Goal: Task Accomplishment & Management: Complete application form

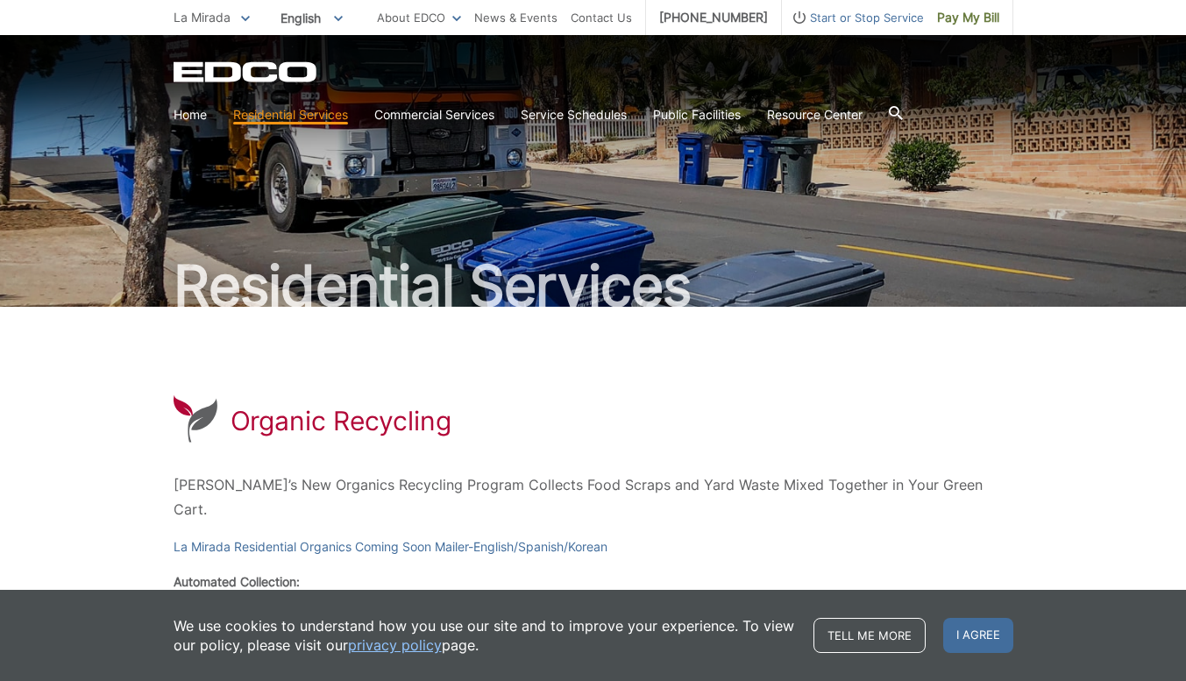
scroll to position [235, 0]
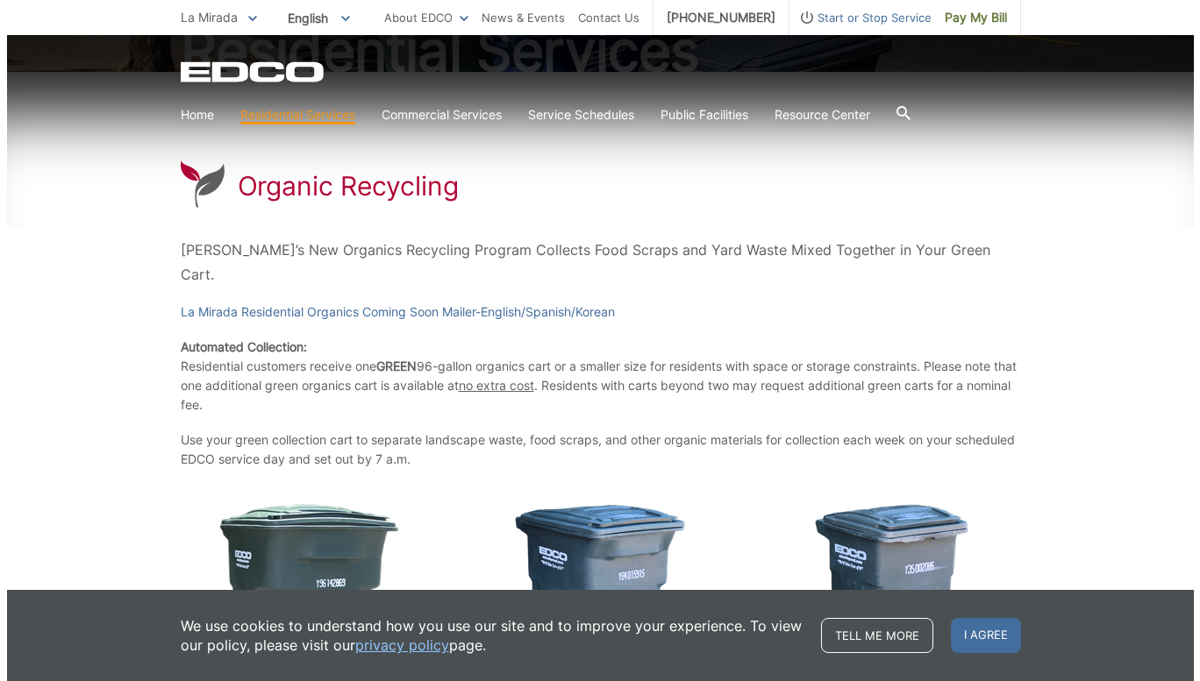
scroll to position [0, 0]
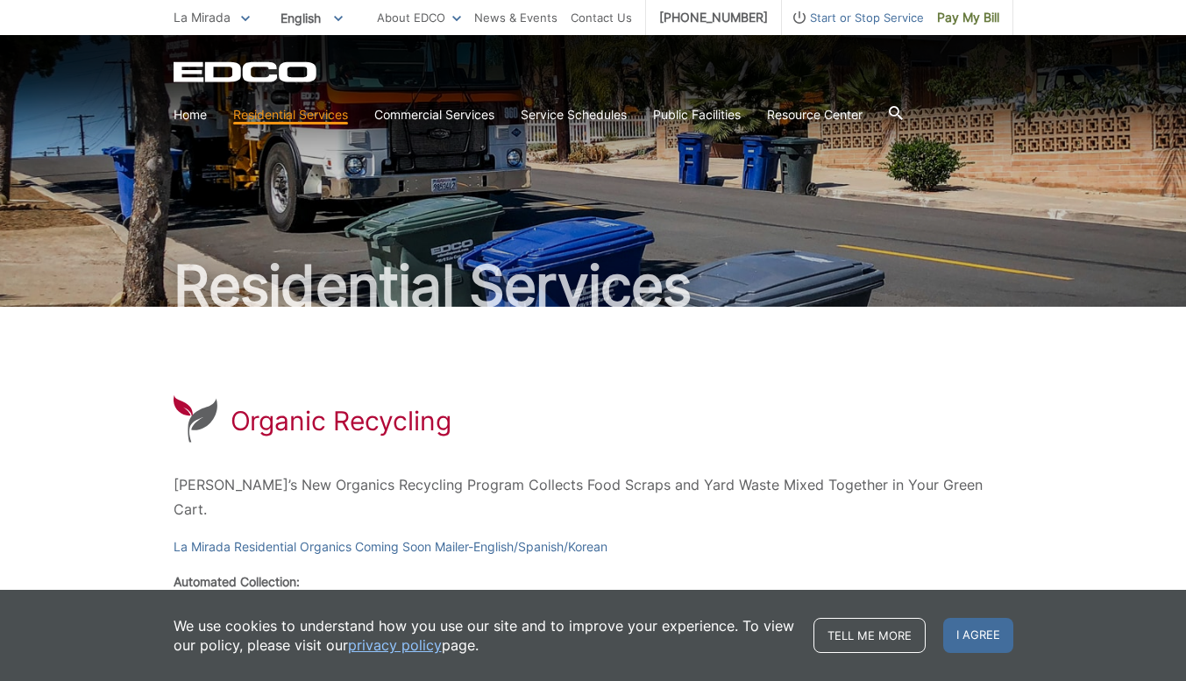
click at [844, 21] on span "Start or Stop Service" at bounding box center [853, 17] width 142 height 19
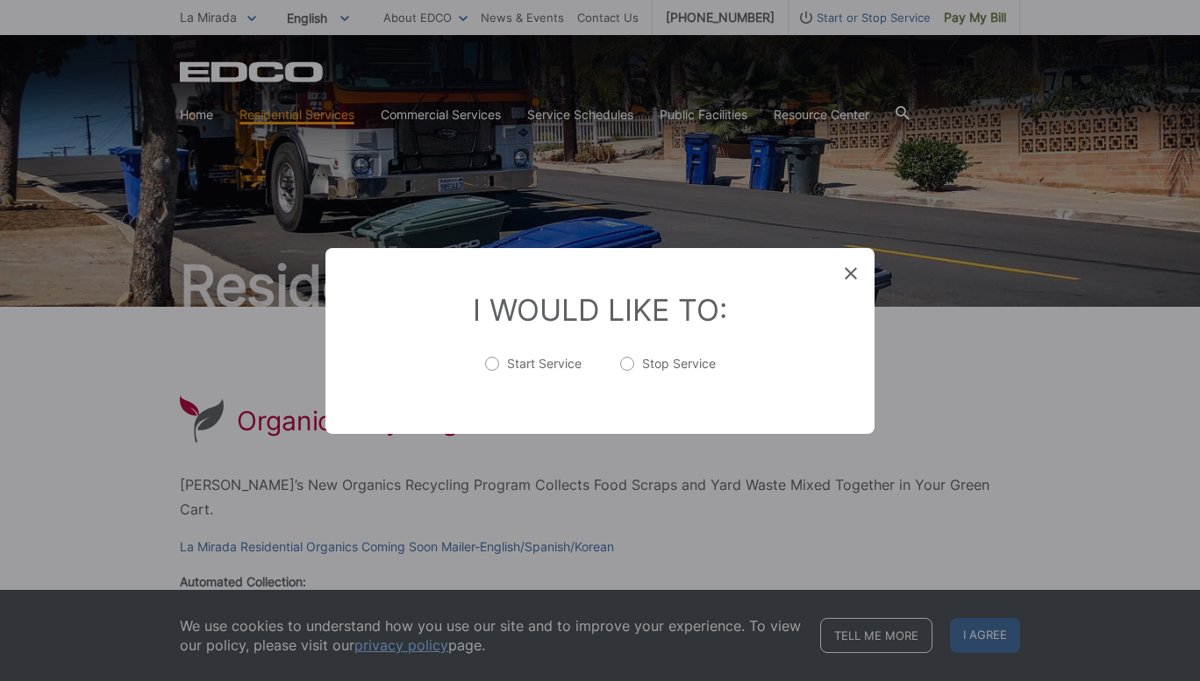
click at [495, 360] on label "Start Service" at bounding box center [533, 372] width 96 height 35
radio input "true"
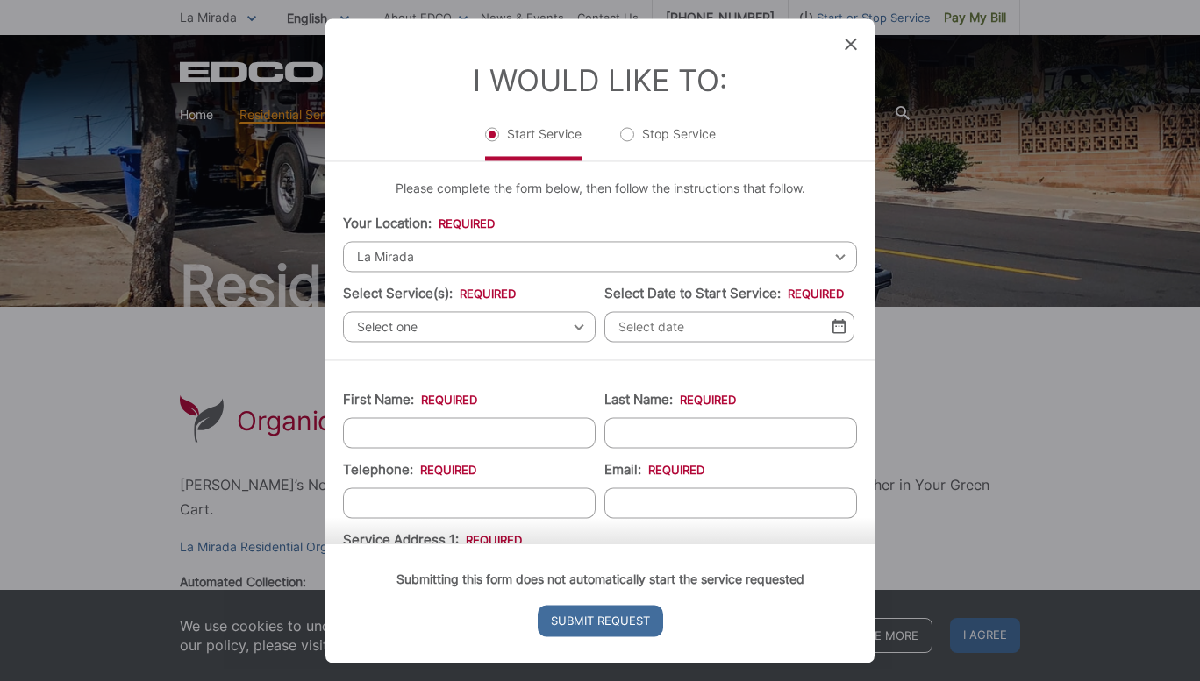
click at [455, 338] on span "Select one" at bounding box center [469, 326] width 253 height 31
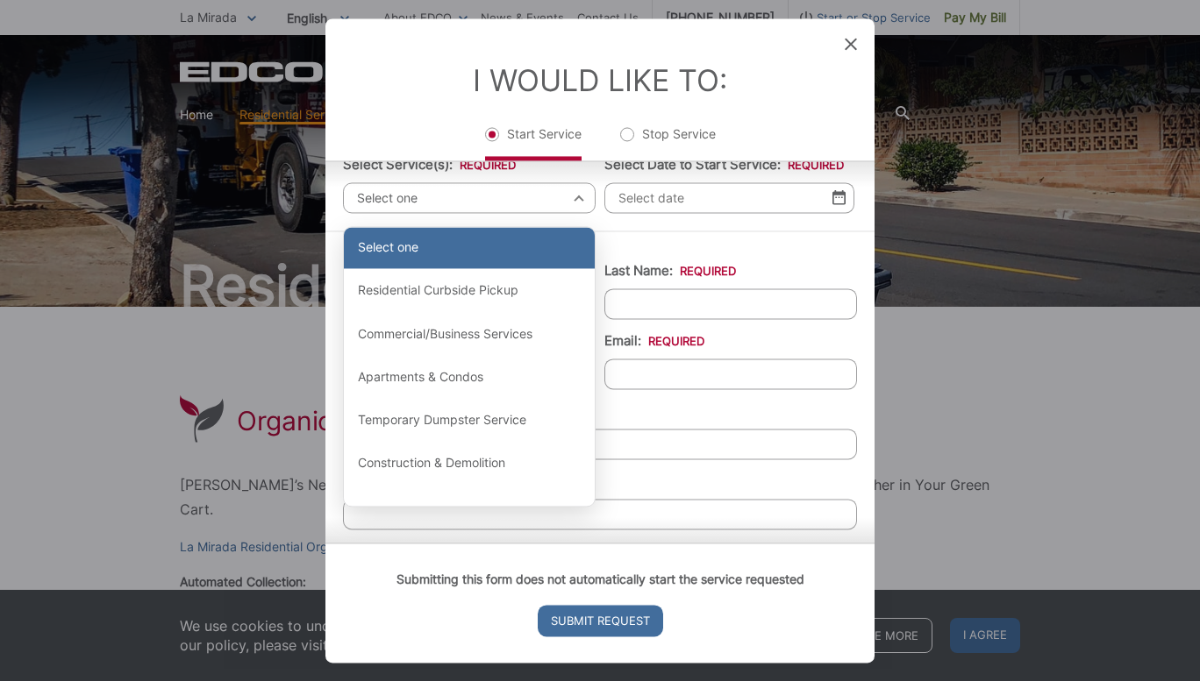
scroll to position [130, 0]
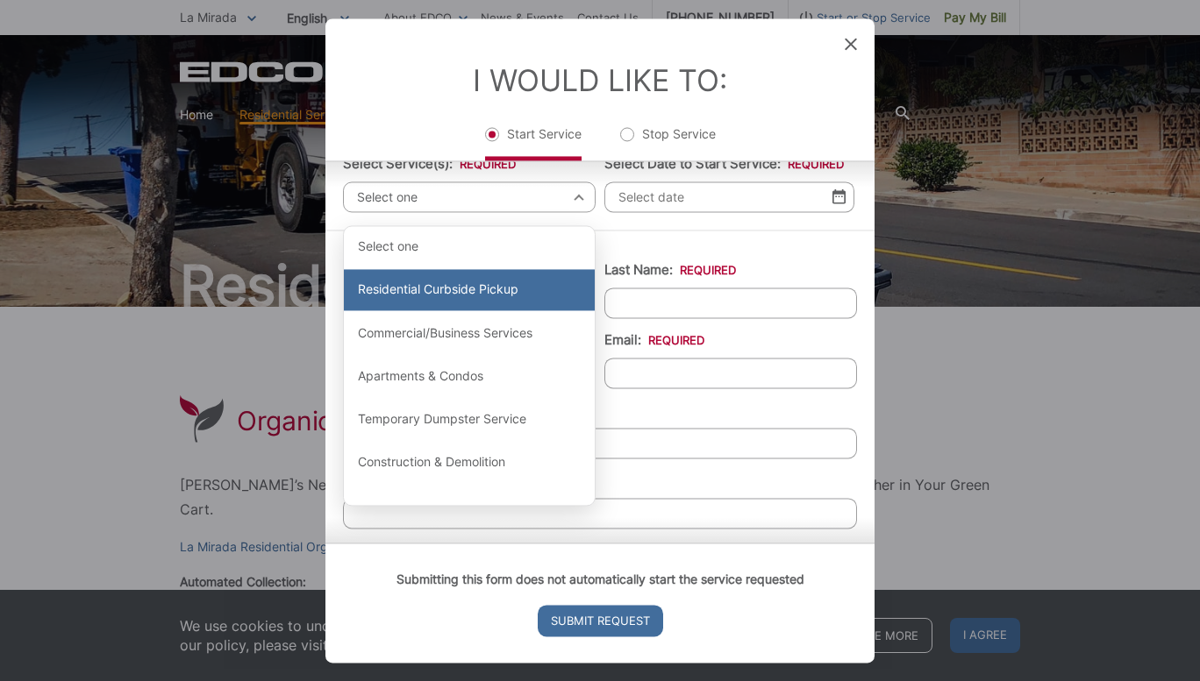
click at [509, 299] on div "Residential Curbside Pickup" at bounding box center [469, 290] width 251 height 42
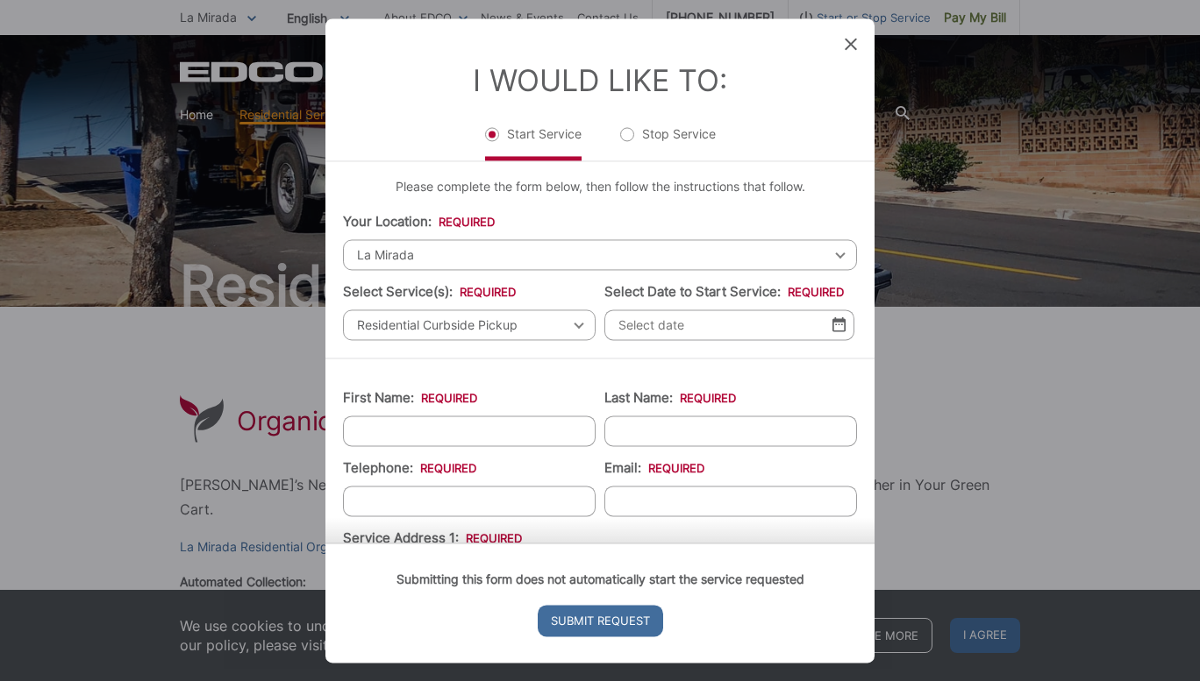
scroll to position [0, 0]
click at [832, 331] on img at bounding box center [838, 326] width 13 height 15
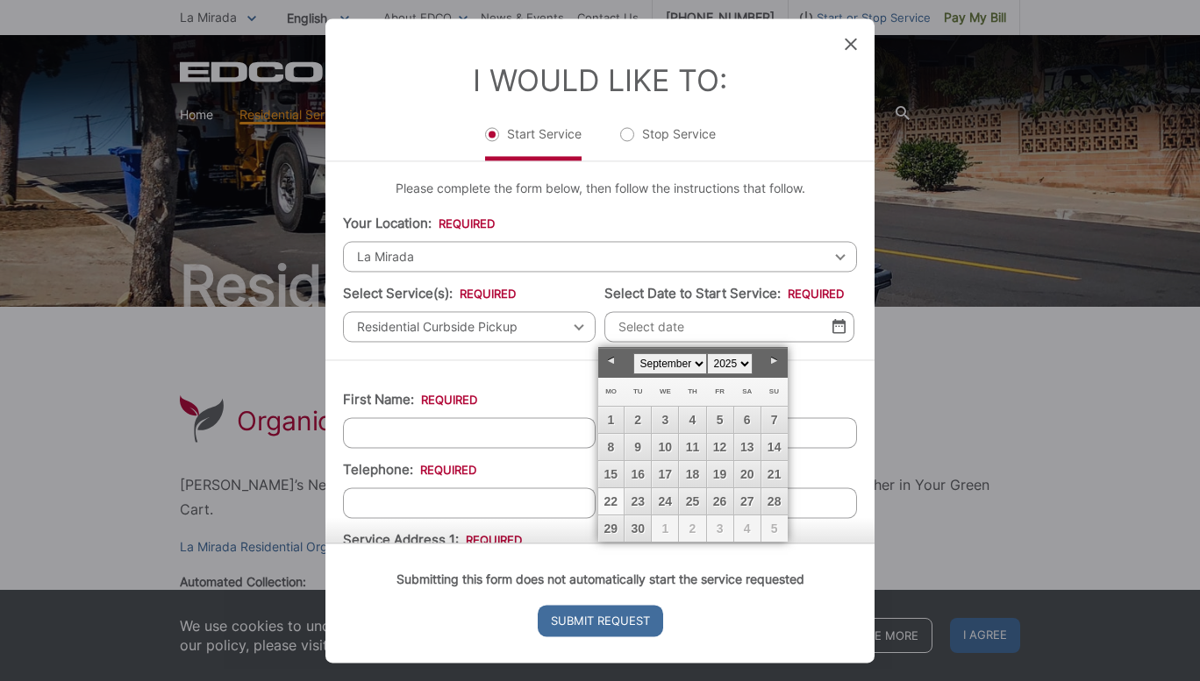
click at [617, 501] on link "22" at bounding box center [611, 501] width 26 height 26
type input "[DATE]"
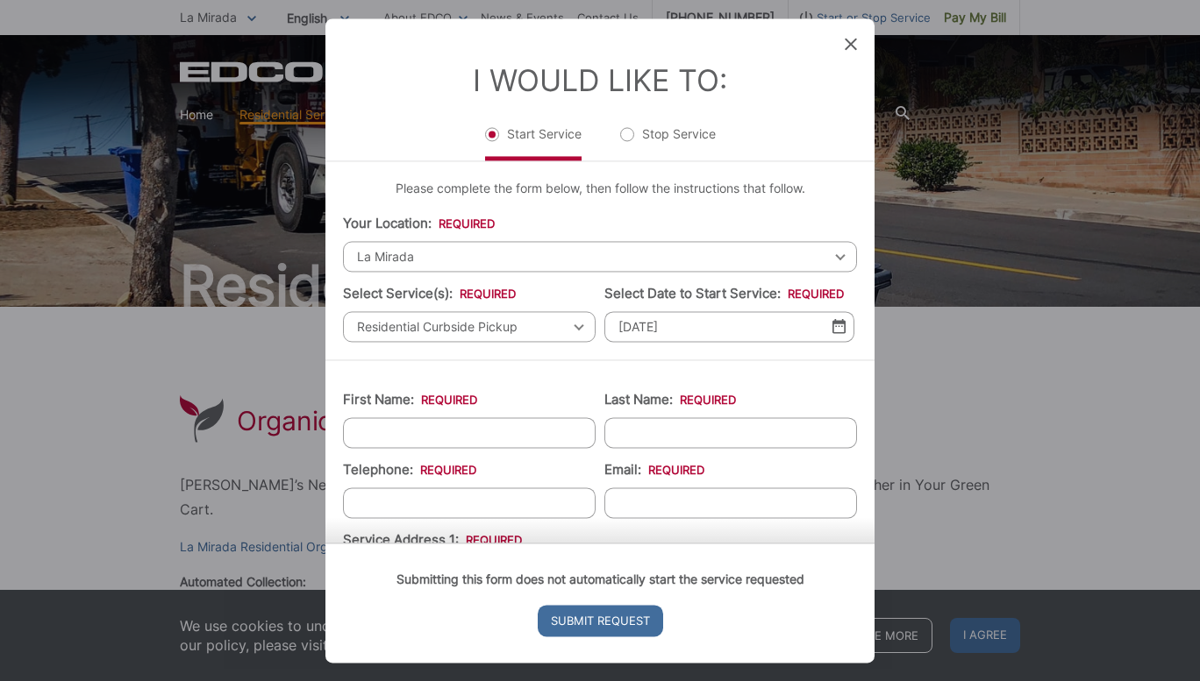
click at [570, 364] on div "First Name: * Last Name: * Telephone: * Email: * Service Address 1: * Service A…" at bounding box center [599, 689] width 549 height 659
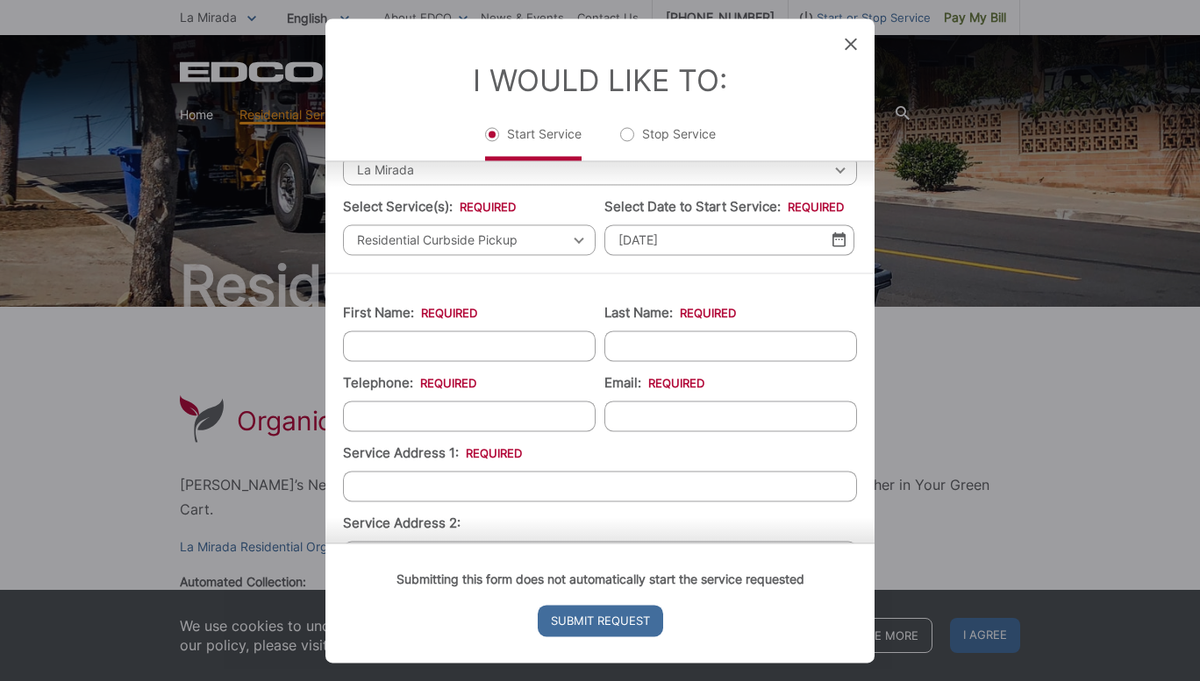
scroll to position [92, 0]
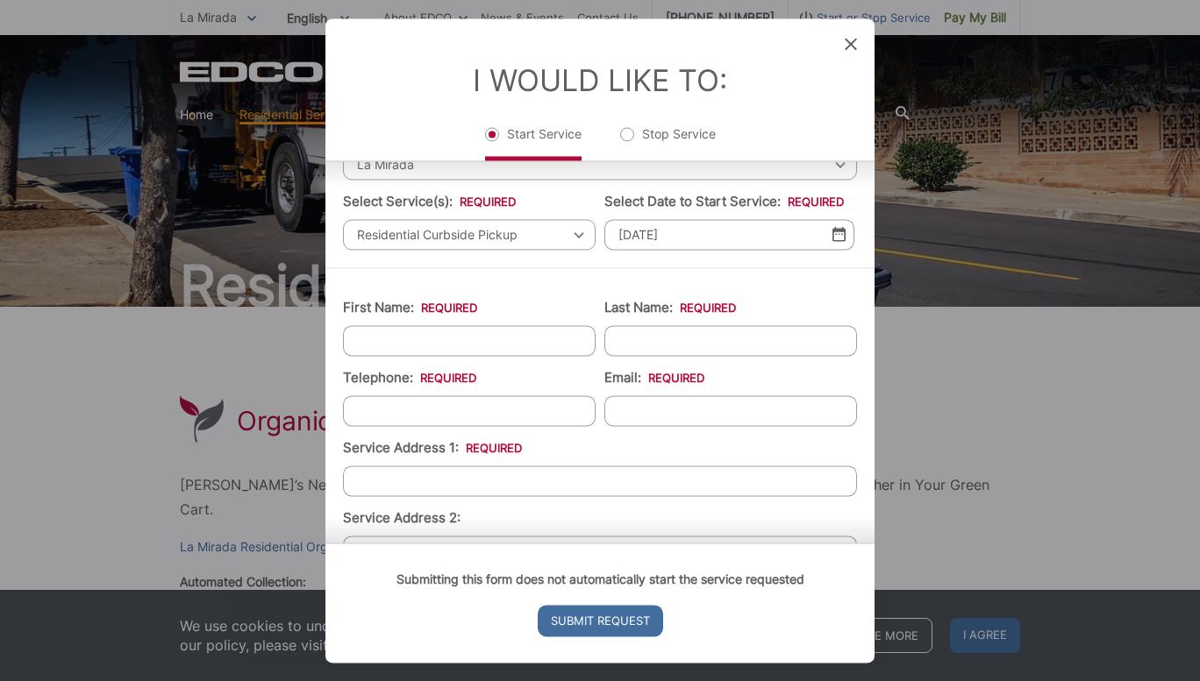
click at [469, 340] on input "First Name: *" at bounding box center [469, 340] width 253 height 31
type input "[PERSON_NAME]"
click at [410, 419] on input "(___) ___-____" at bounding box center [469, 410] width 253 height 31
type input "[PHONE_NUMBER]"
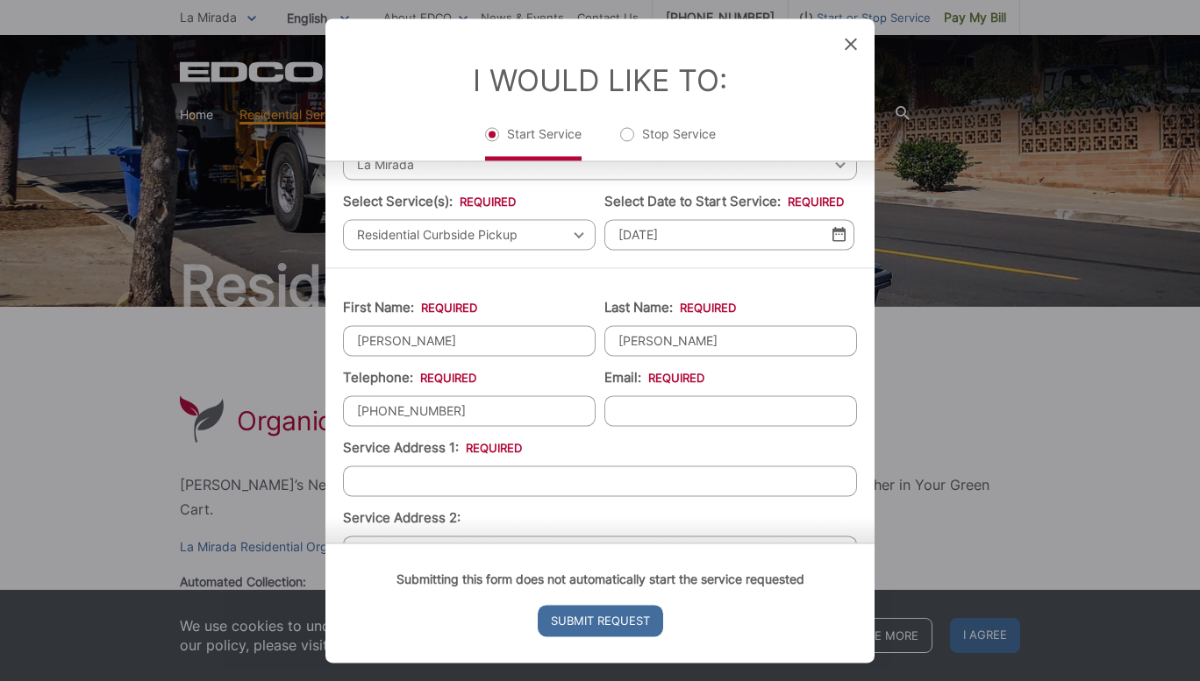
click at [651, 407] on input "Email: *" at bounding box center [730, 410] width 253 height 31
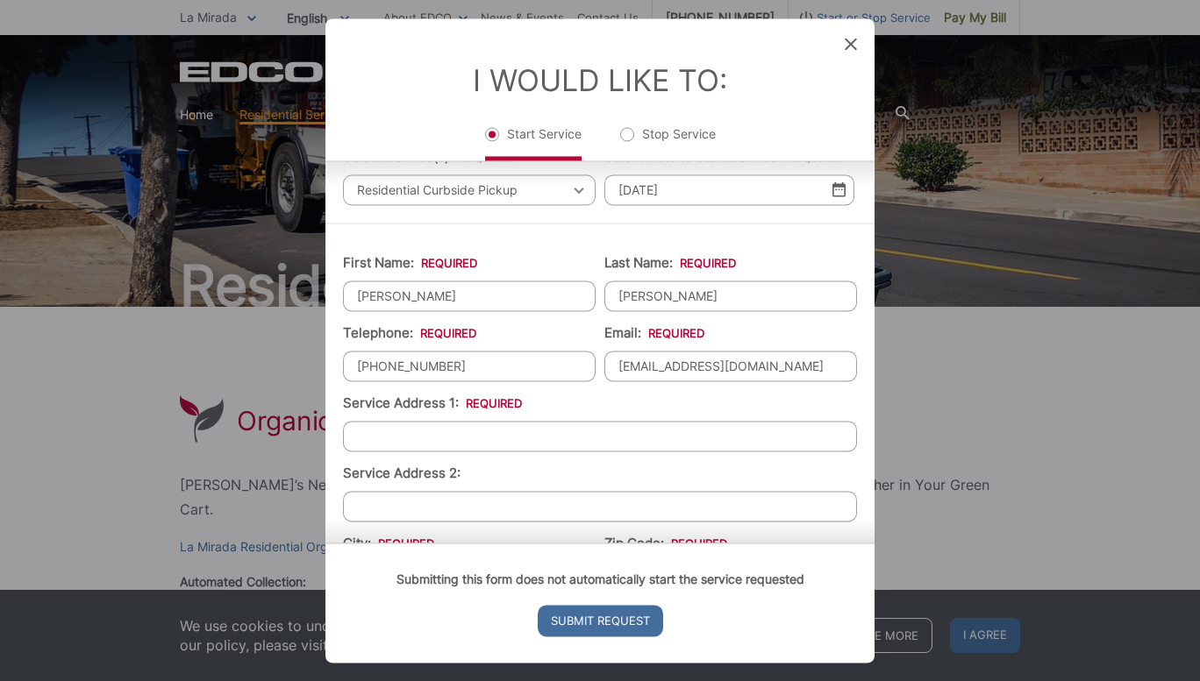
scroll to position [138, 0]
type input "[EMAIL_ADDRESS][DOMAIN_NAME]"
click at [488, 443] on input "Service Address 1: *" at bounding box center [600, 435] width 514 height 31
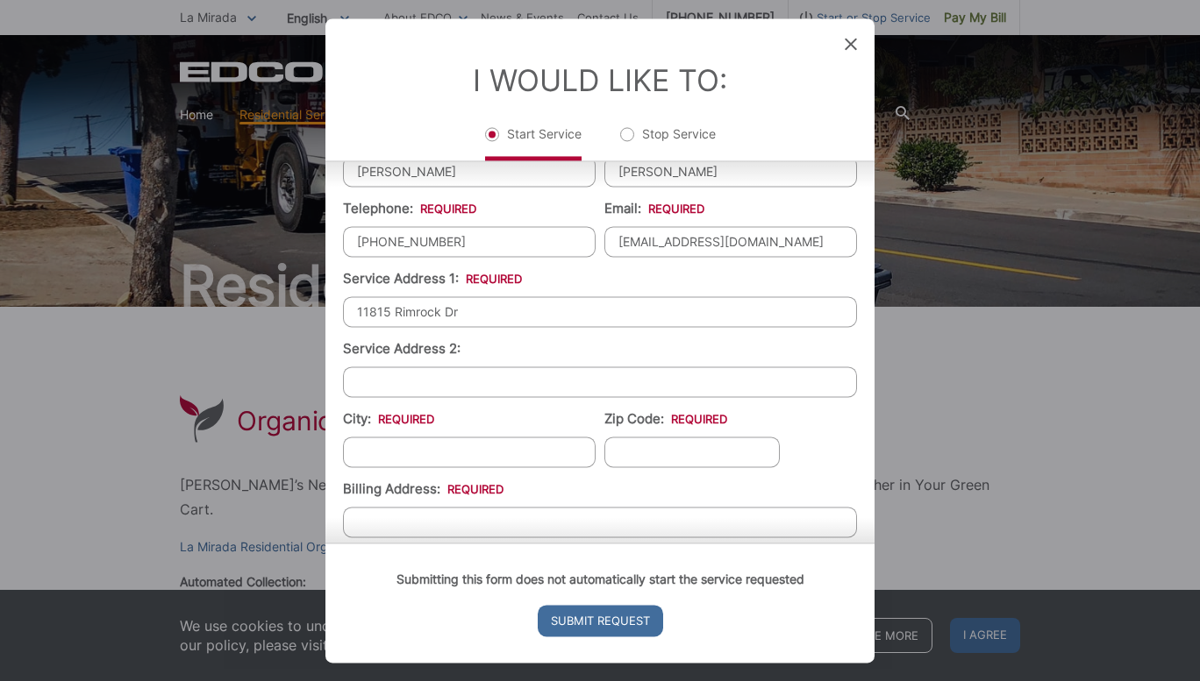
scroll to position [265, 0]
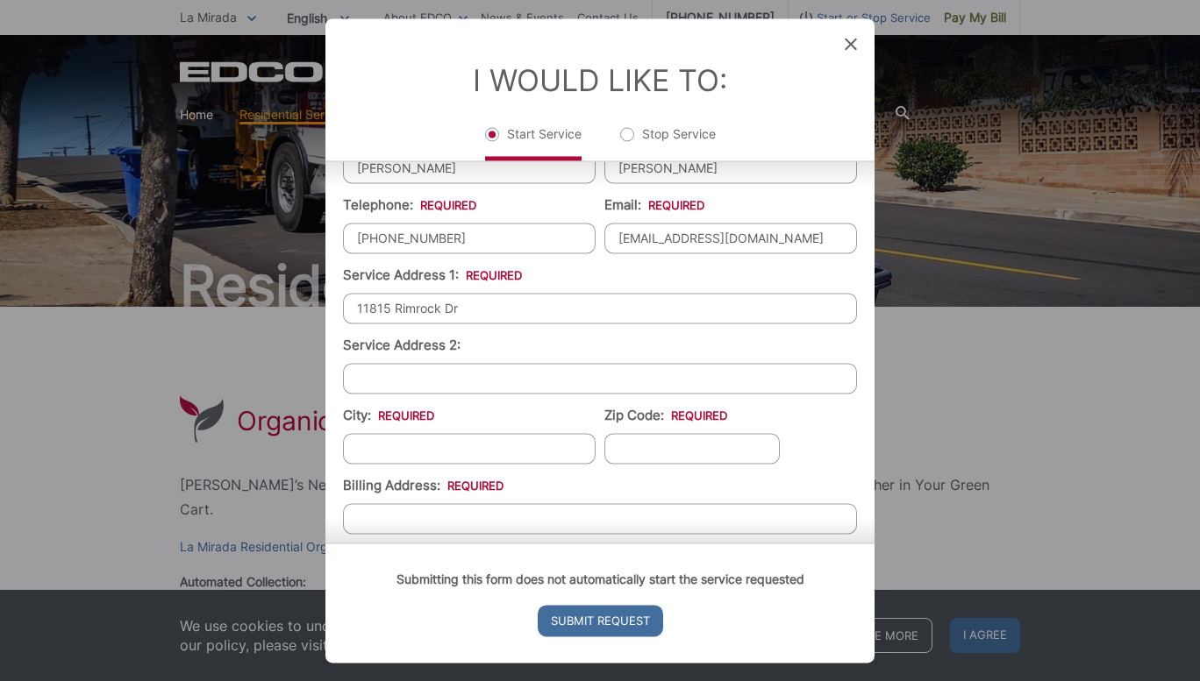
type input "11815 Rimrock Dr"
click at [466, 443] on input "City: *" at bounding box center [469, 448] width 253 height 31
type input "La Mirada"
click at [640, 441] on input "Zip Code: *" at bounding box center [691, 448] width 175 height 31
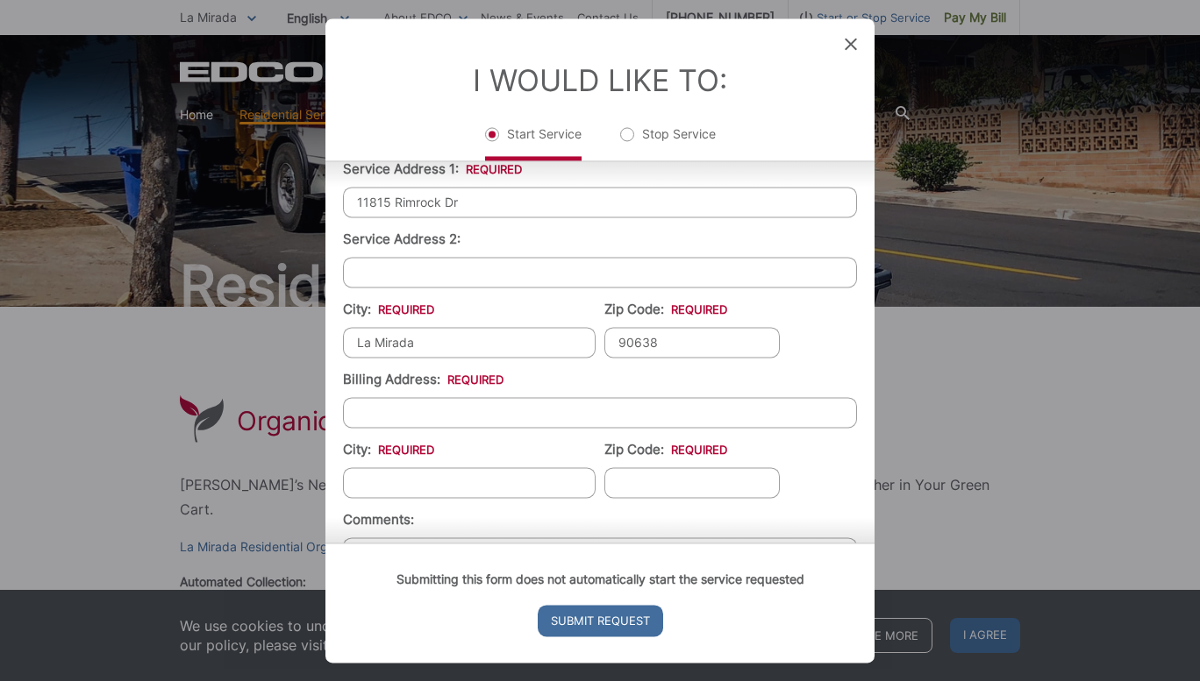
scroll to position [372, 0]
type input "90638"
click at [450, 406] on input "Billing Address: *" at bounding box center [600, 411] width 514 height 31
type input "11815 Rimrock Dr"
click at [442, 476] on input "City: *" at bounding box center [469, 481] width 253 height 31
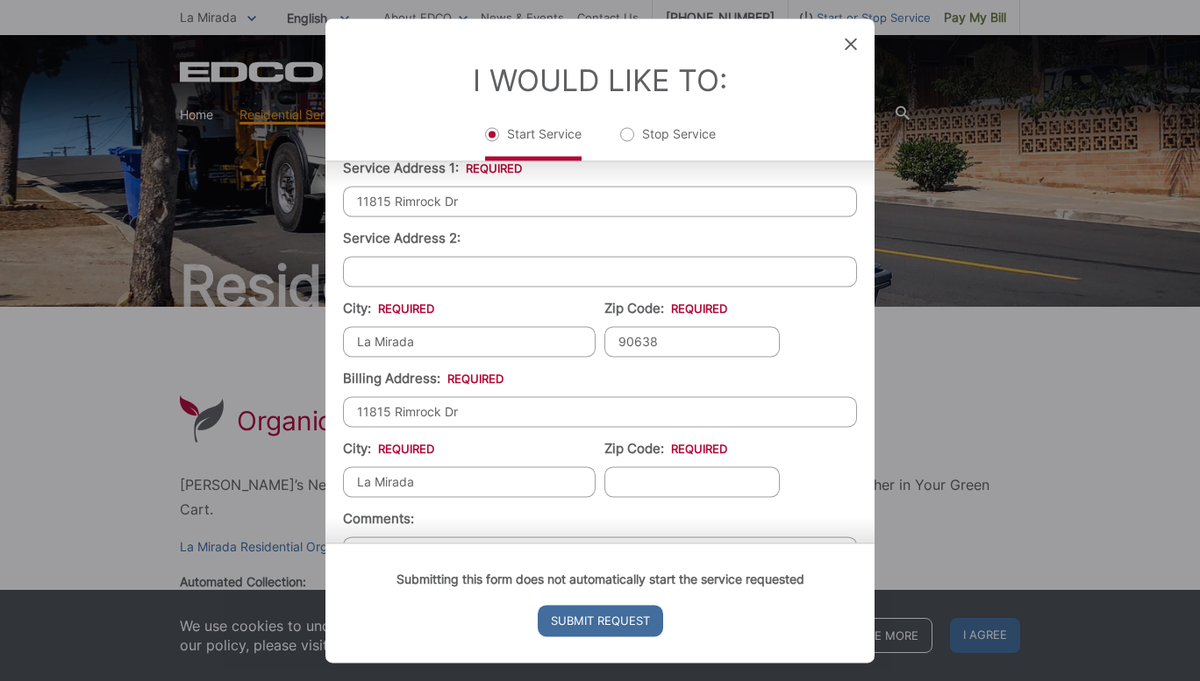
type input "La Mirada"
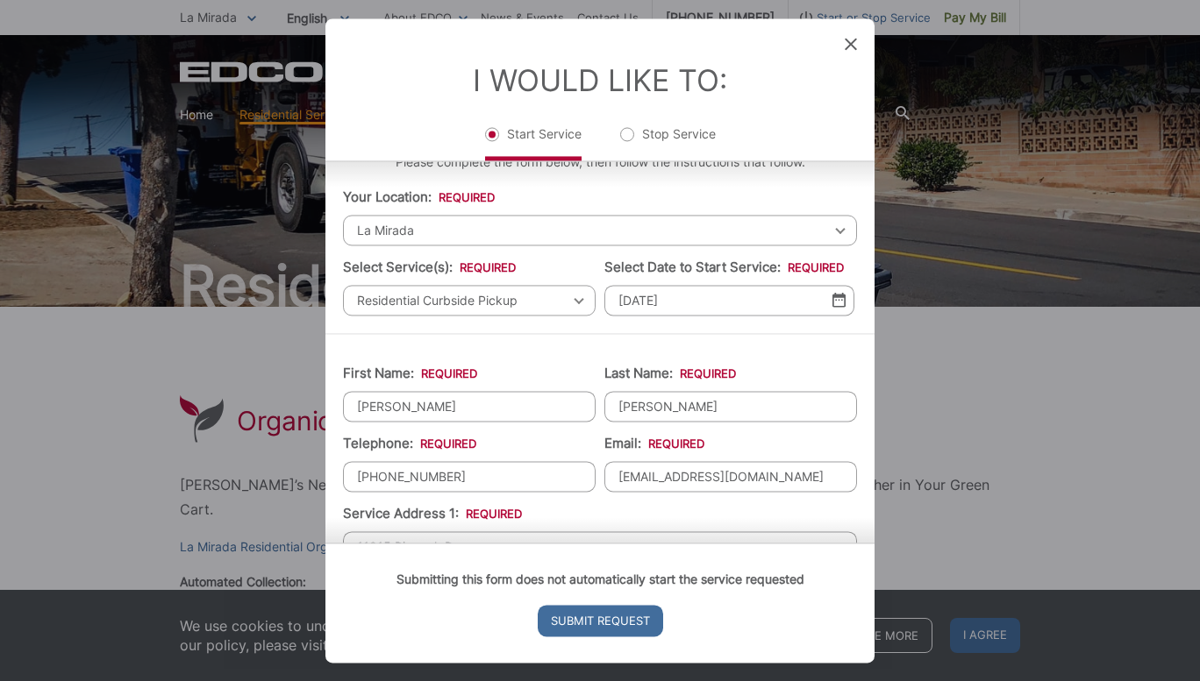
scroll to position [0, 0]
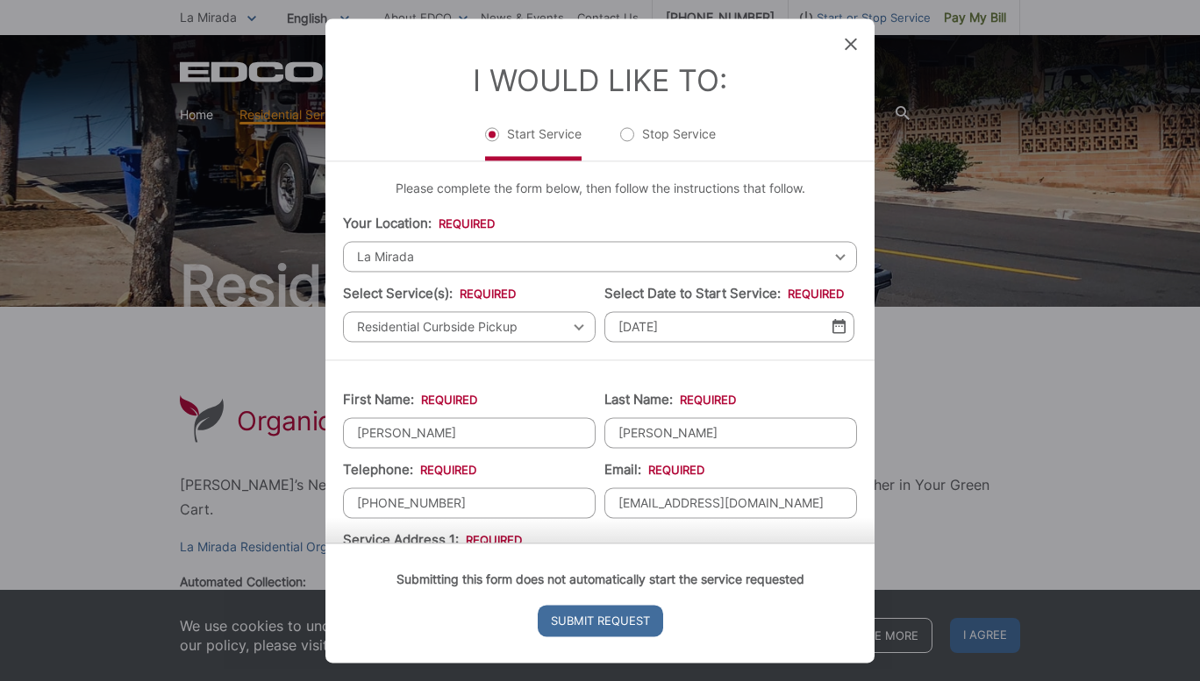
type input "90638"
click at [814, 252] on span "La Mirada" at bounding box center [600, 256] width 514 height 31
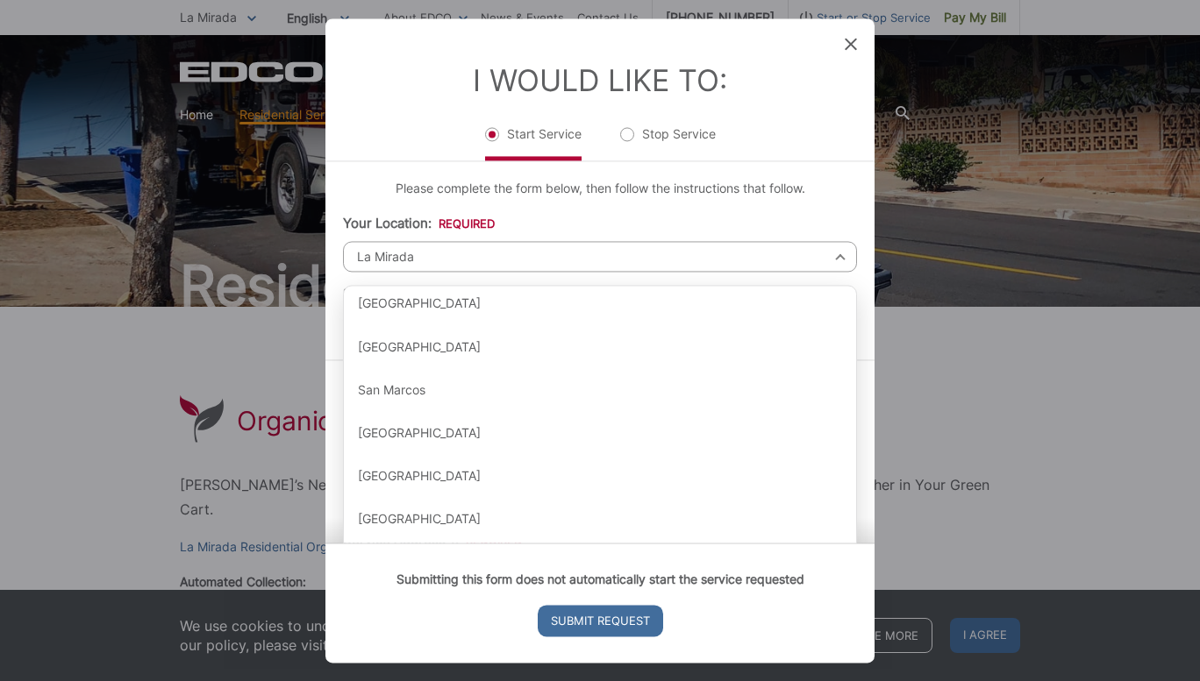
scroll to position [1855, 0]
click at [735, 220] on li "Your Location: * Select your location Alpine [GEOGRAPHIC_DATA][PERSON_NAME][GEO…" at bounding box center [600, 243] width 514 height 58
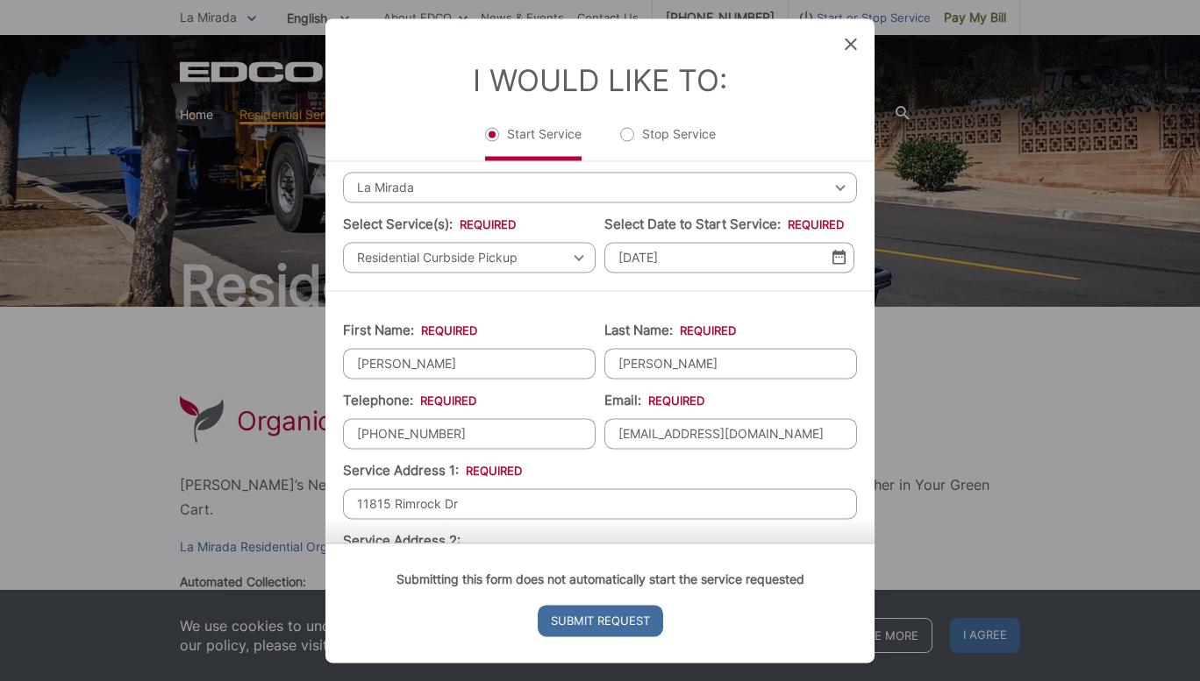
scroll to position [0, 0]
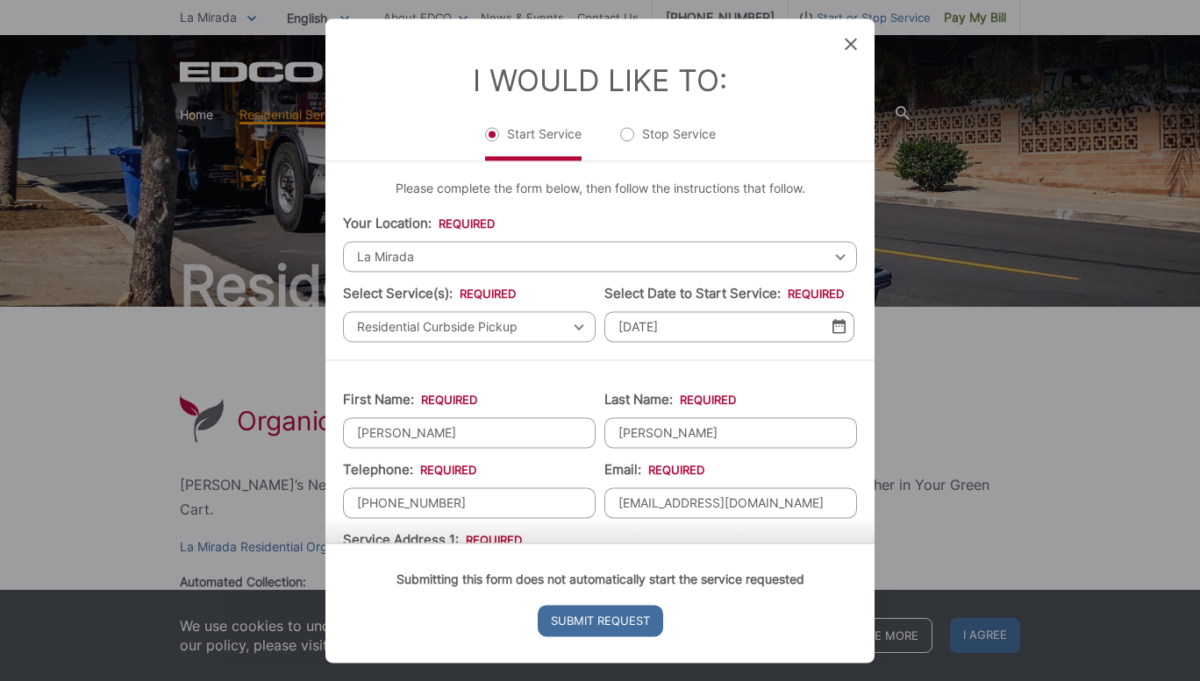
click at [613, 206] on div "Please complete the form below, then follow the instructions that follow. Your …" at bounding box center [599, 260] width 549 height 198
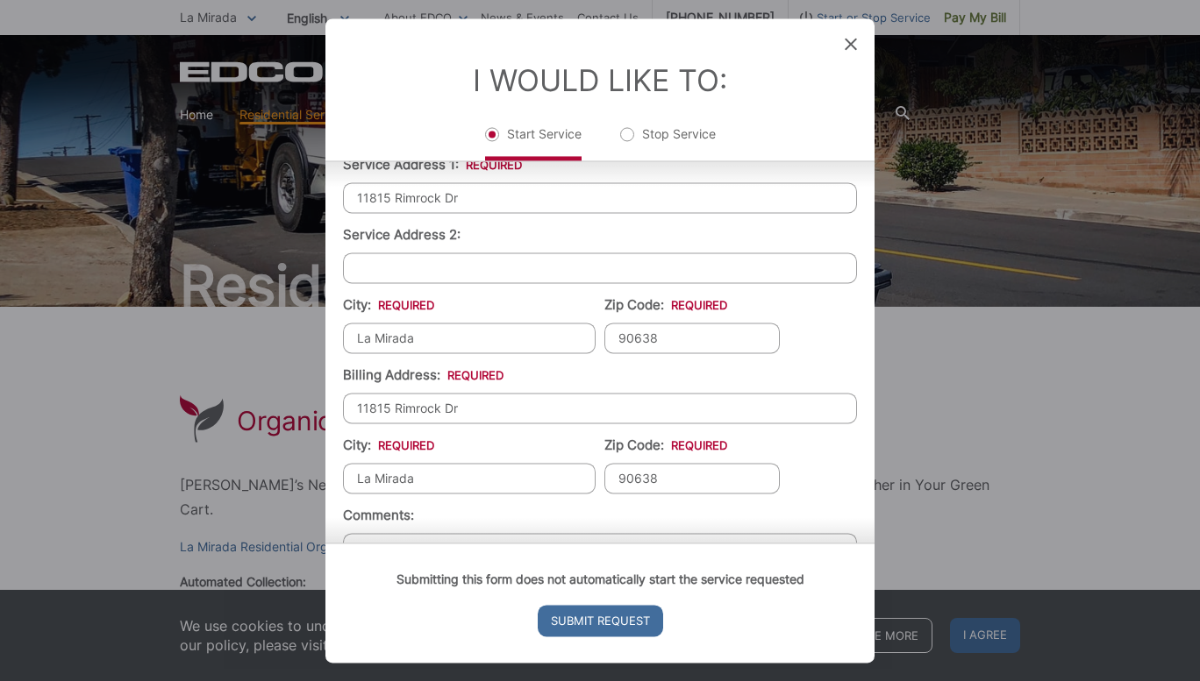
scroll to position [479, 0]
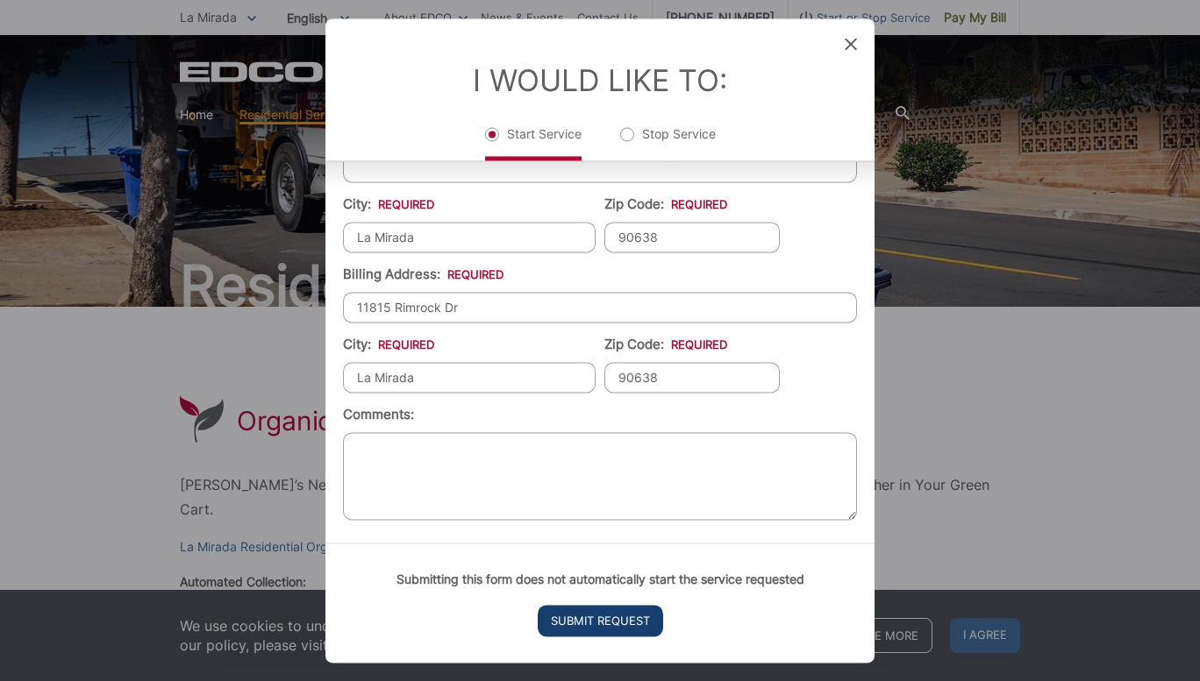
click at [597, 618] on input "Submit Request" at bounding box center [599, 621] width 125 height 32
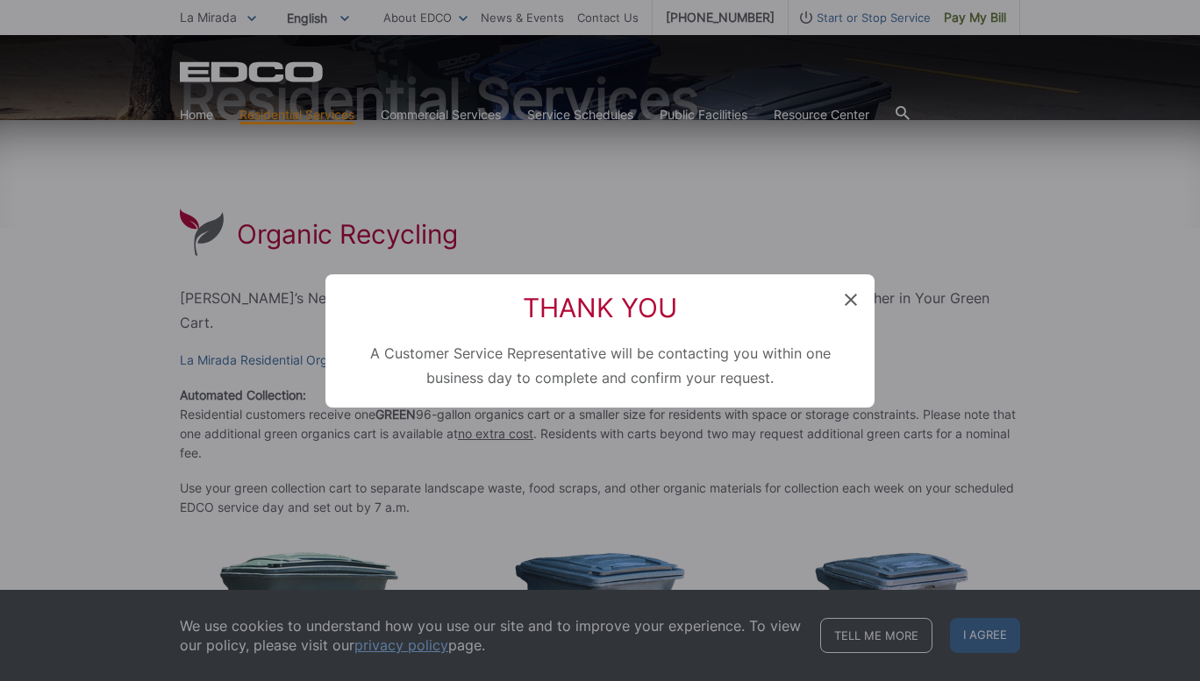
scroll to position [0, 0]
click at [849, 303] on icon at bounding box center [850, 300] width 12 height 12
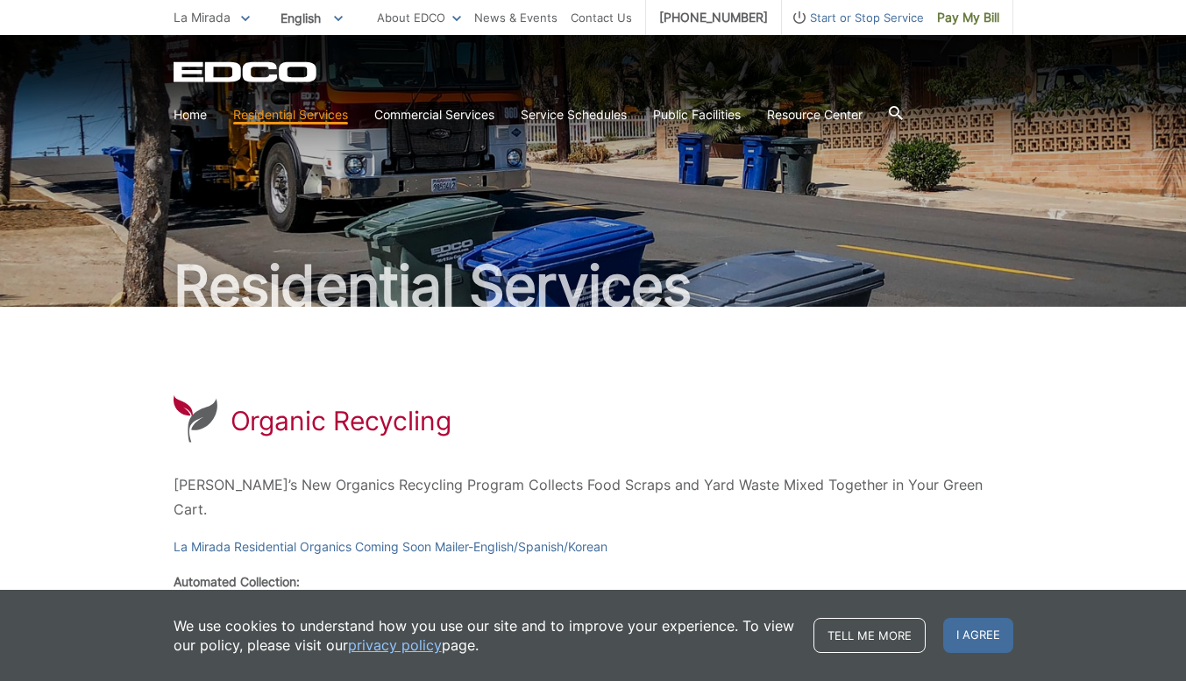
click at [845, 24] on span "Start or Stop Service" at bounding box center [853, 17] width 142 height 19
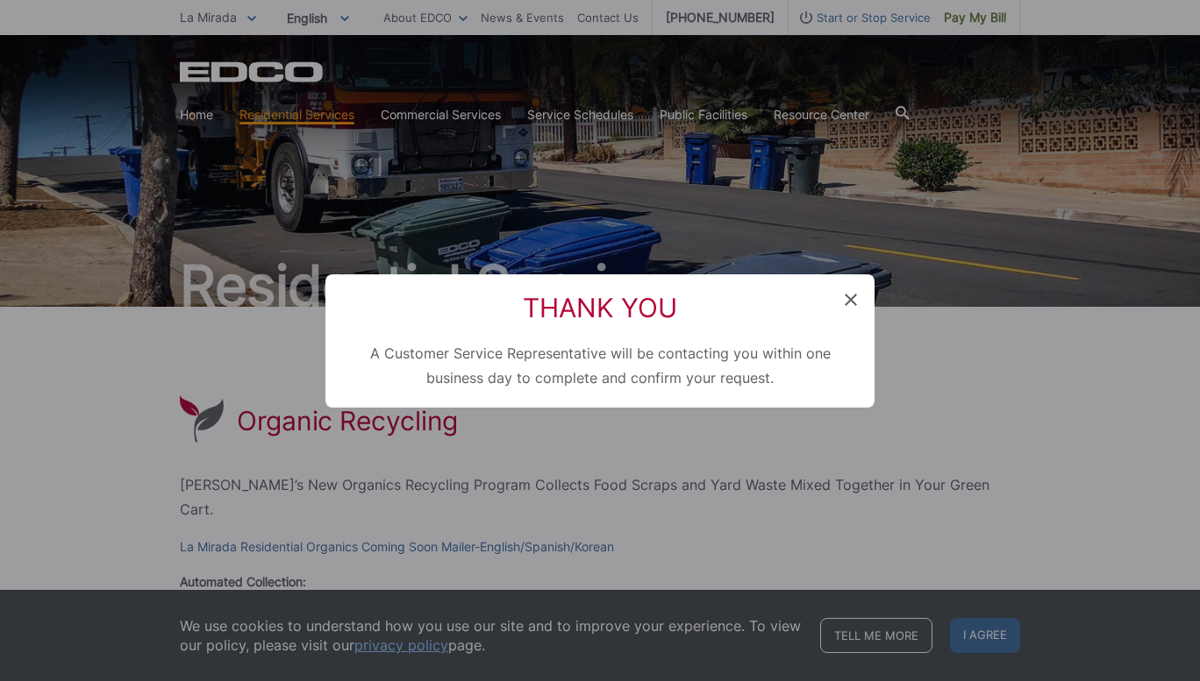
click at [841, 303] on h2 "Thank You" at bounding box center [600, 308] width 514 height 32
click at [855, 300] on icon at bounding box center [850, 300] width 12 height 12
